Goal: Transaction & Acquisition: Book appointment/travel/reservation

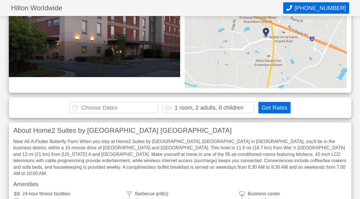
scroll to position [95, 0]
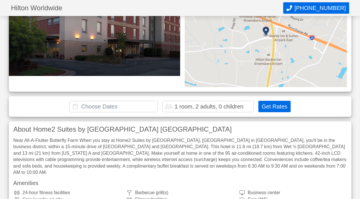
click at [246, 101] on div "1 room, 2 adults, 0 children" at bounding box center [208, 106] width 91 height 11
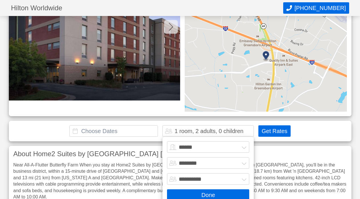
scroll to position [70, 0]
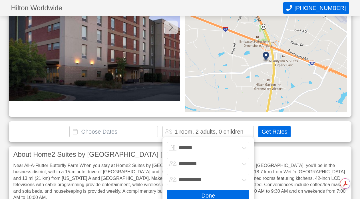
click at [212, 158] on select "******* ******** ******** ********" at bounding box center [208, 163] width 82 height 11
select select "*"
click at [167, 158] on select "******* ******** ******** ********" at bounding box center [208, 163] width 82 height 11
click at [218, 190] on button "Done" at bounding box center [208, 195] width 82 height 11
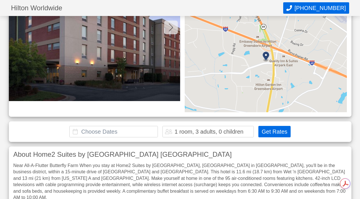
drag, startPoint x: 126, startPoint y: 127, endPoint x: 120, endPoint y: 131, distance: 7.3
click at [120, 131] on div "**********" at bounding box center [180, 131] width 343 height 21
click at [116, 126] on input "text" at bounding box center [113, 131] width 89 height 11
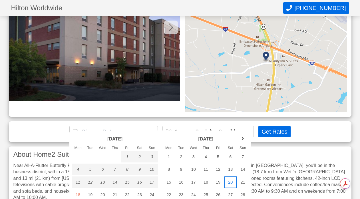
click at [230, 182] on div "20" at bounding box center [231, 182] width 12 height 11
click at [240, 182] on div "21" at bounding box center [243, 182] width 12 height 11
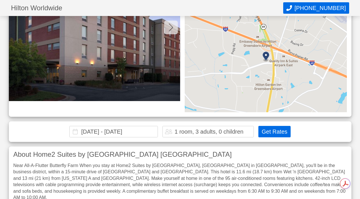
click at [151, 126] on input "[DATE] - [DATE]" at bounding box center [113, 131] width 89 height 11
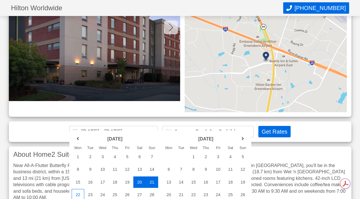
click at [79, 192] on div "22" at bounding box center [78, 194] width 12 height 11
click at [141, 183] on div "20" at bounding box center [139, 182] width 12 height 11
type input "[DATE] - [DATE]"
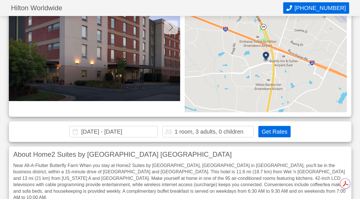
click at [271, 126] on button "Get Rates" at bounding box center [275, 131] width 32 height 11
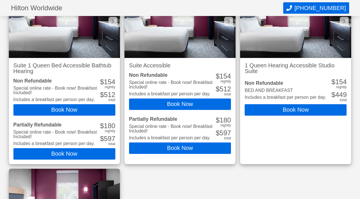
scroll to position [562, 0]
